Goal: Task Accomplishment & Management: Manage account settings

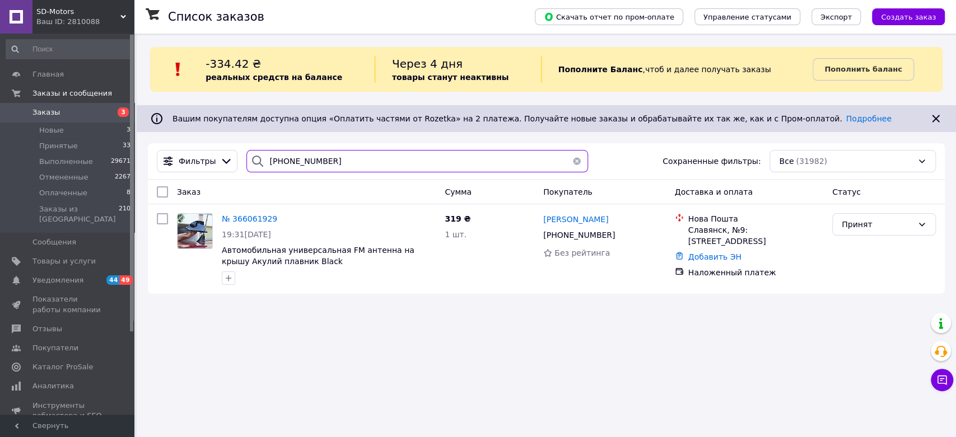
click at [325, 162] on input "[PHONE_NUMBER]" at bounding box center [416, 161] width 341 height 22
paste input "8) [PHONE_NUMBER]"
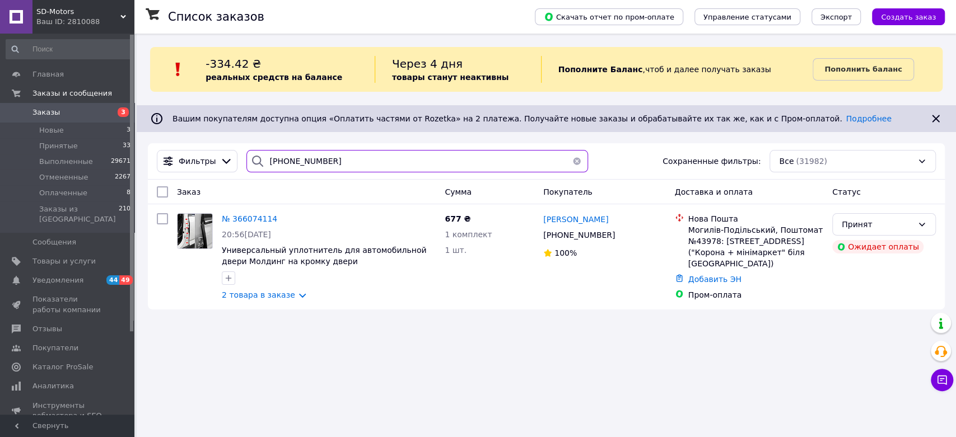
paste input "9) 606-78-9"
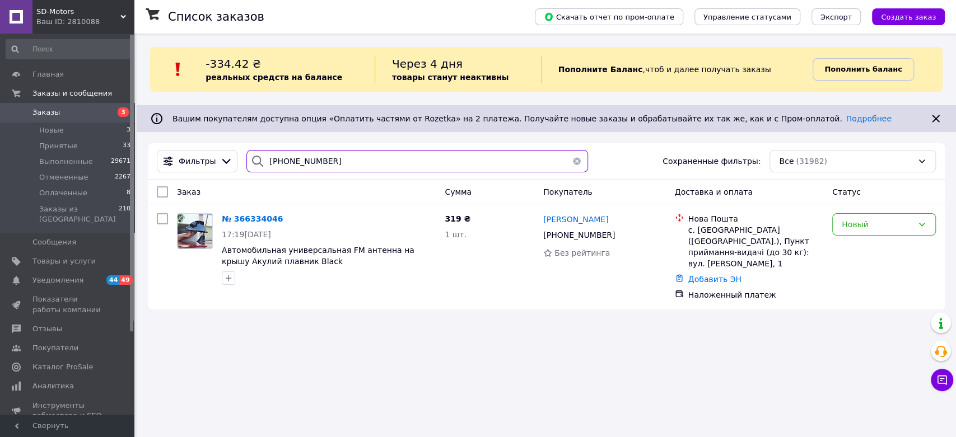
type input "[PHONE_NUMBER]"
click at [837, 68] on b "Пополнить баланс" at bounding box center [862, 69] width 77 height 8
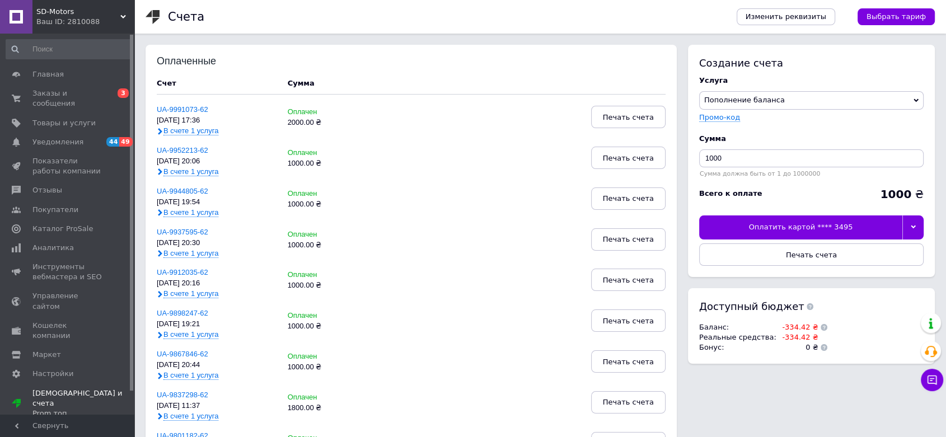
click at [804, 219] on div "Оплатить картой **** 3495" at bounding box center [800, 228] width 203 height 24
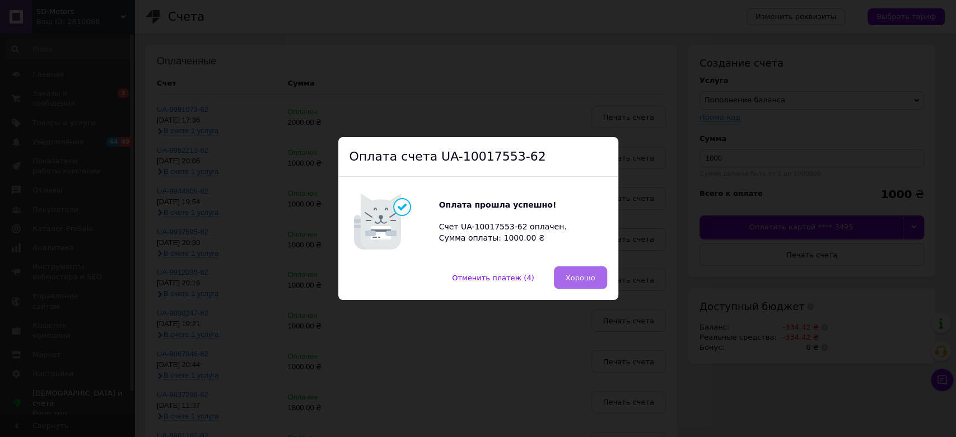
click at [565, 272] on button "Хорошо" at bounding box center [580, 278] width 53 height 22
